Goal: Information Seeking & Learning: Learn about a topic

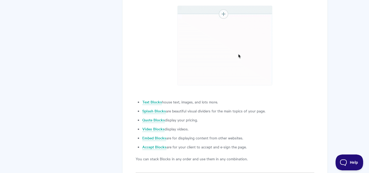
scroll to position [233, 0]
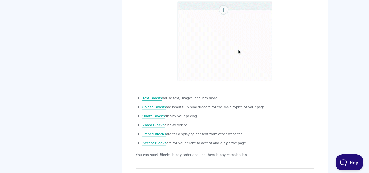
click at [153, 98] on link "Text Blocks" at bounding box center [152, 98] width 20 height 6
drag, startPoint x: 194, startPoint y: 99, endPoint x: 221, endPoint y: 99, distance: 27.0
click at [221, 99] on li "Text Blocks house text, images, and lots more." at bounding box center [228, 98] width 172 height 6
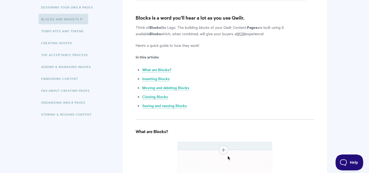
scroll to position [73, 0]
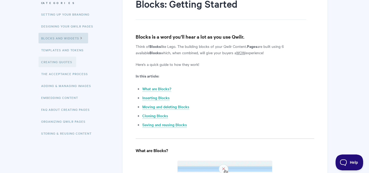
click at [57, 63] on link "Creating Quotes" at bounding box center [57, 62] width 38 height 11
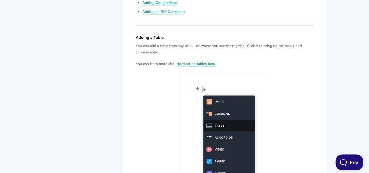
scroll to position [1124, 0]
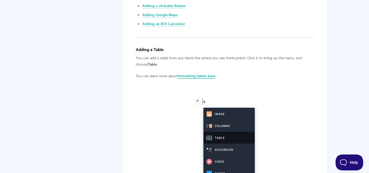
click at [199, 75] on link "formatting tables here" at bounding box center [196, 76] width 37 height 6
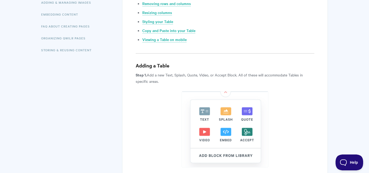
scroll to position [192, 0]
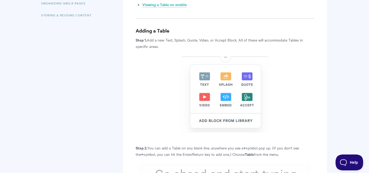
click at [227, 98] on img at bounding box center [224, 94] width 87 height 76
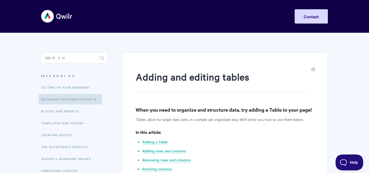
scroll to position [0, 0]
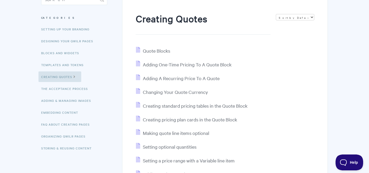
scroll to position [58, 0]
click at [65, 62] on link "Templates and Tokens" at bounding box center [62, 65] width 49 height 11
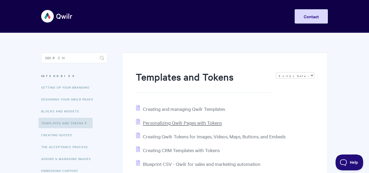
click at [174, 124] on span "Personalizing Qwilr Pages with Tokens" at bounding box center [182, 123] width 79 height 6
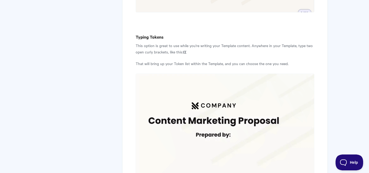
scroll to position [1209, 0]
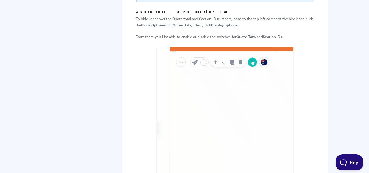
scroll to position [1333, 0]
